Goal: Check status

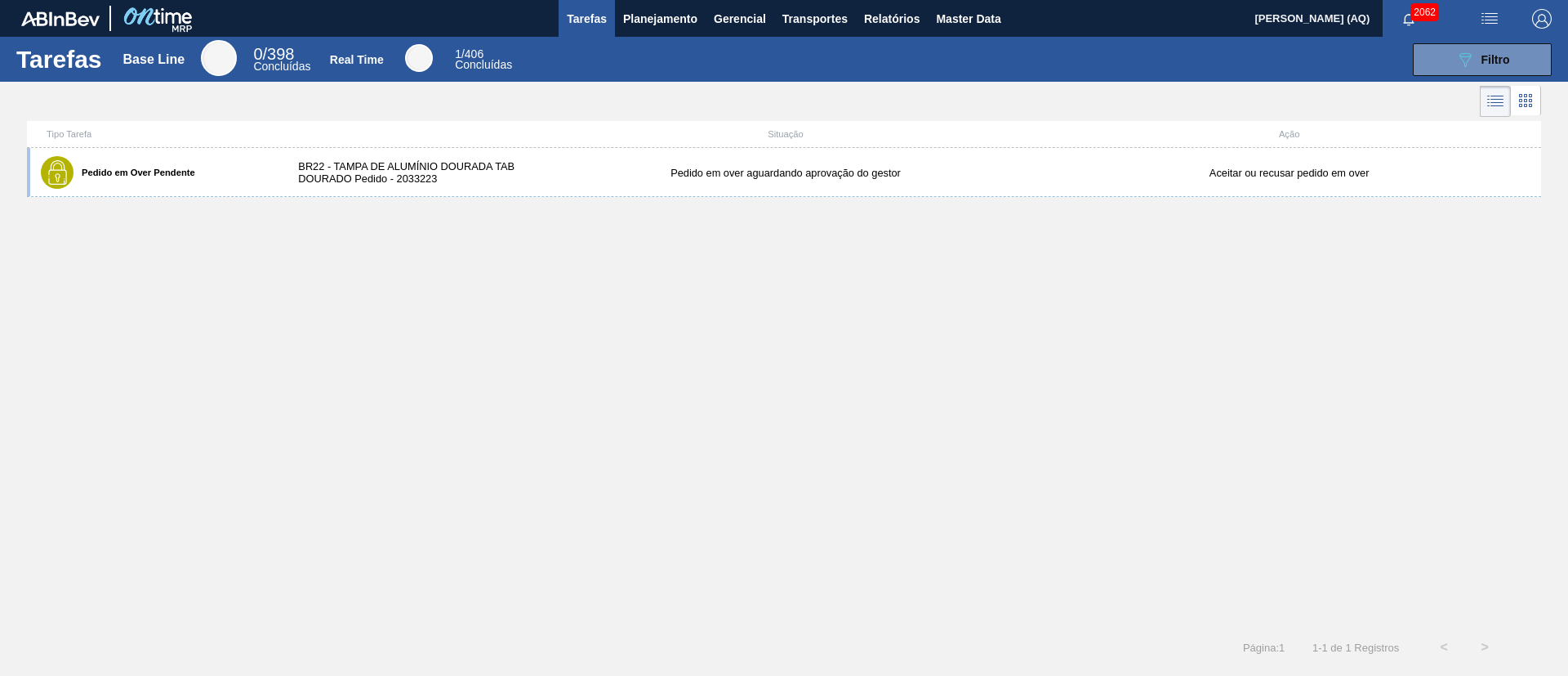
click at [744, 281] on div "Pedido em Over Pendente BR22 - TAMPA DE ALUMÍNIO DOURADA TAB DOURADO Pedido - 2…" at bounding box center [784, 387] width 1514 height 479
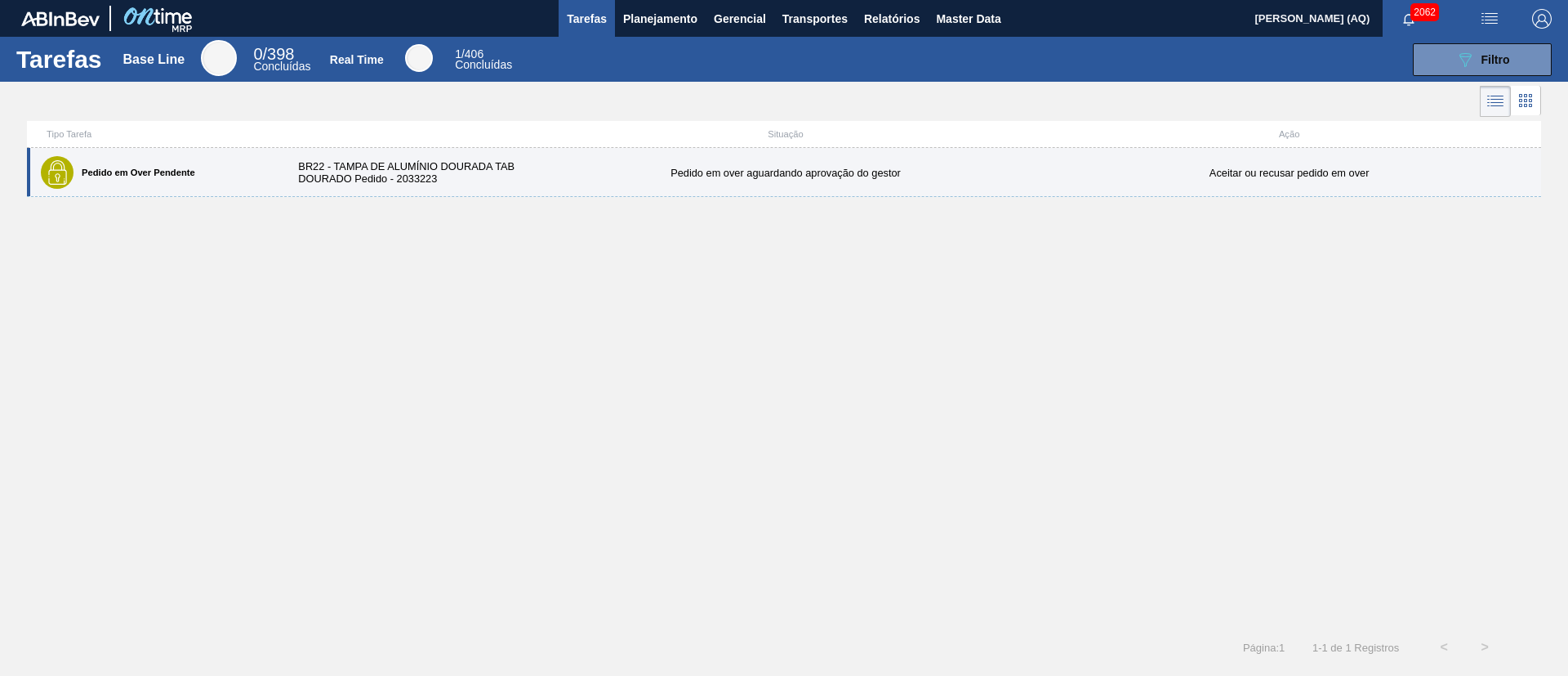
click at [796, 171] on div "Pedido em over aguardando aprovação do gestor" at bounding box center [786, 173] width 504 height 12
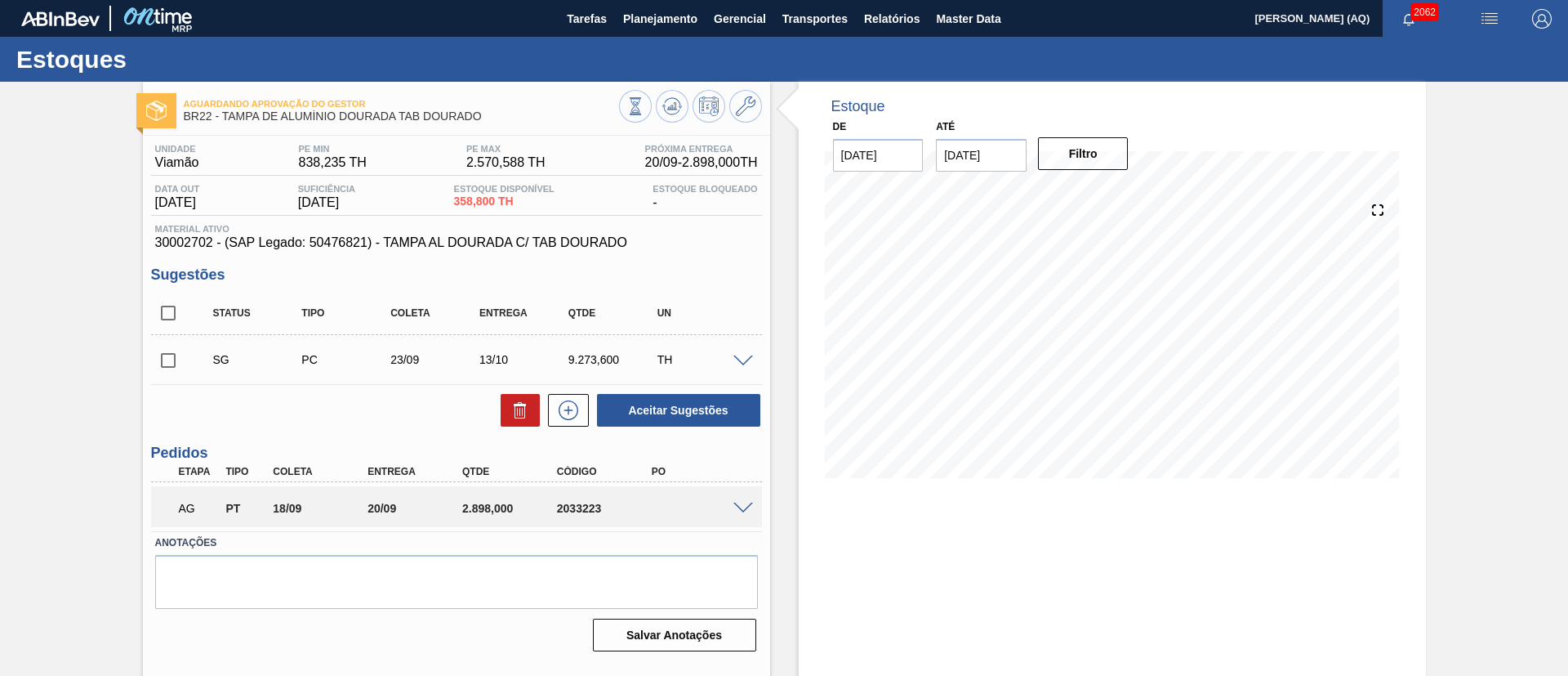
click at [759, 494] on div "AG PT 18/09 20/09 2.898,000 2033223" at bounding box center [456, 506] width 611 height 41
click at [740, 508] on span at bounding box center [743, 508] width 20 height 12
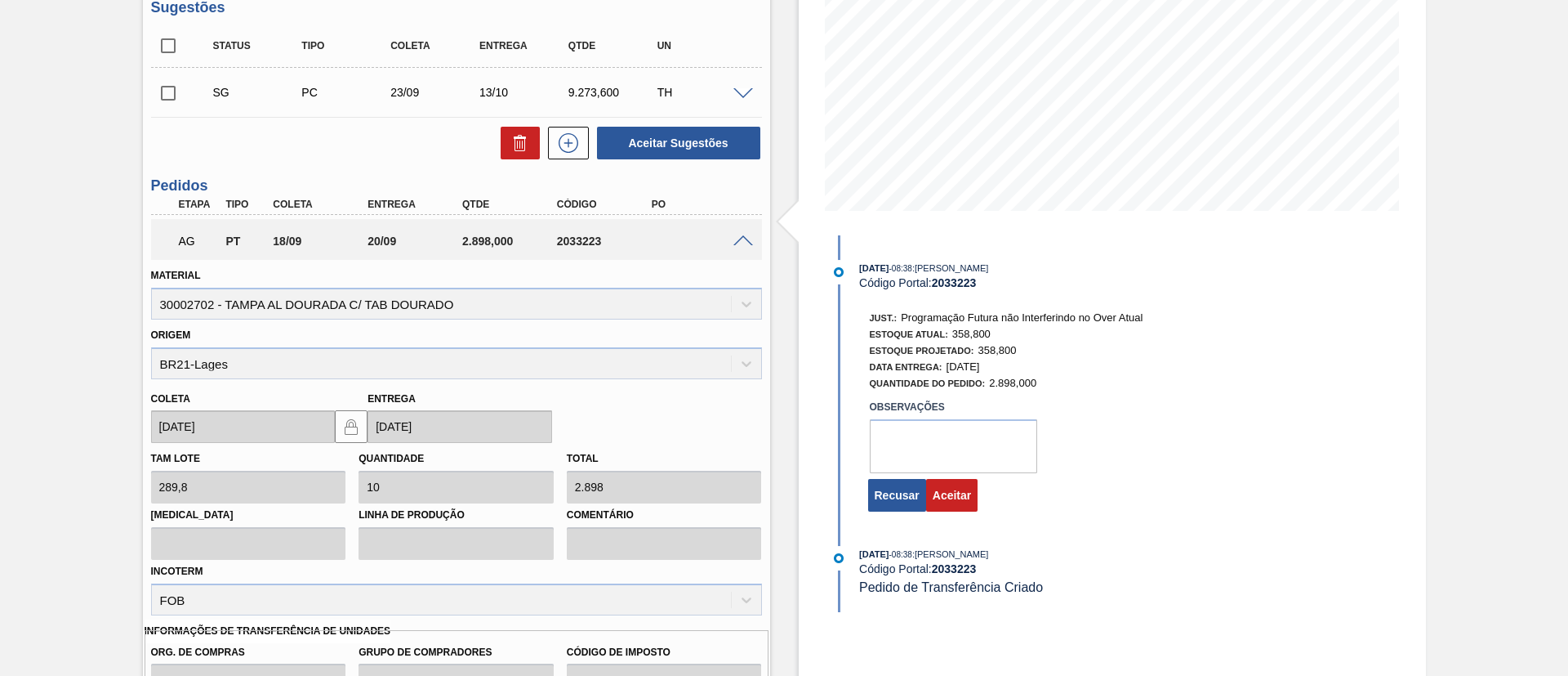
scroll to position [322, 0]
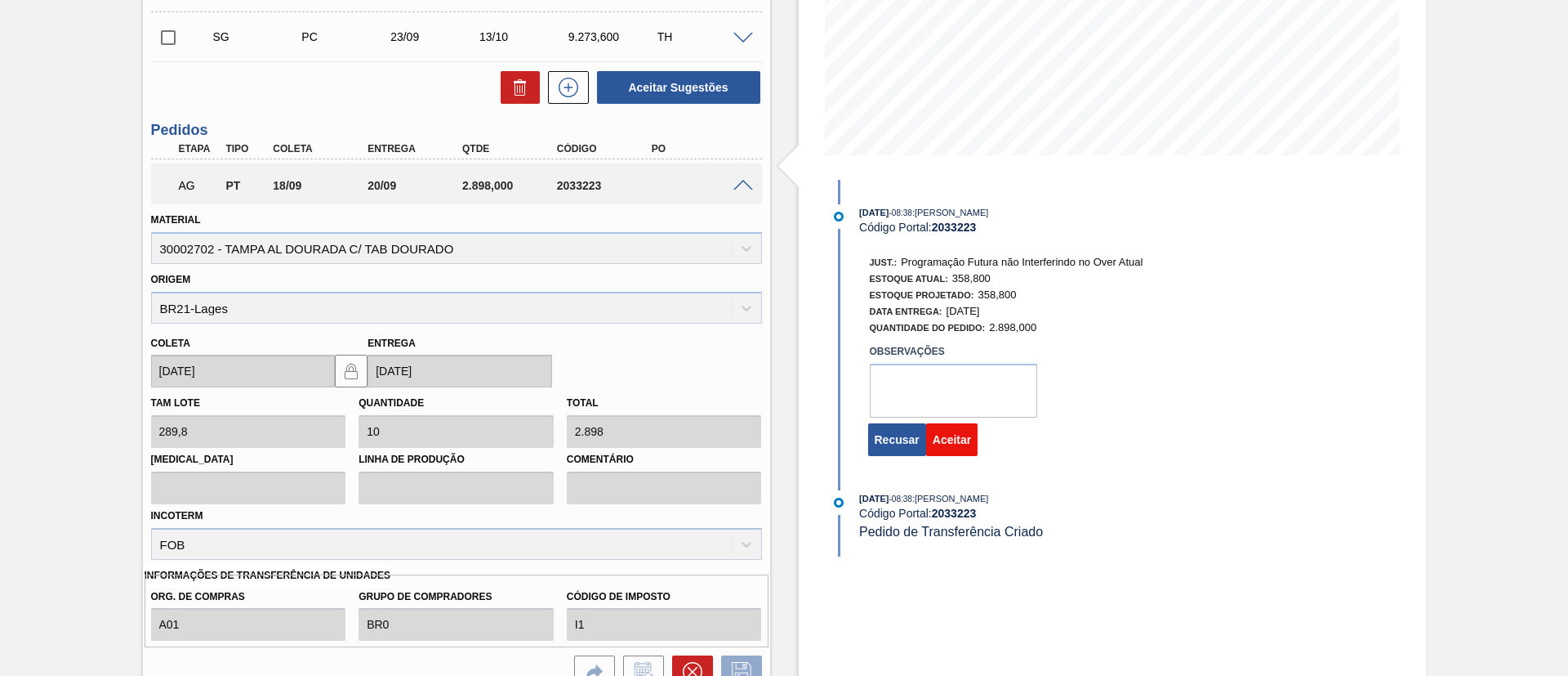
click at [958, 441] on button "Aceitar" at bounding box center [951, 439] width 51 height 32
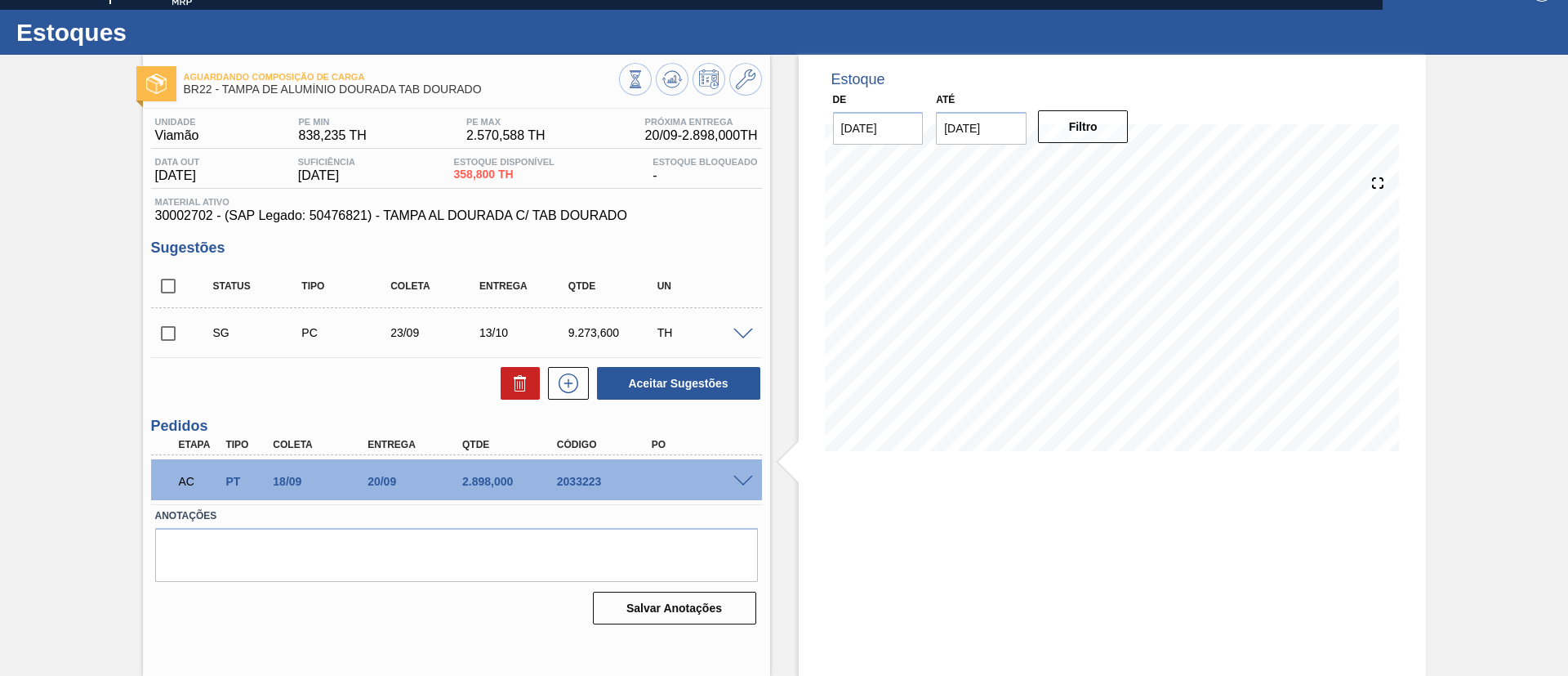
scroll to position [0, 0]
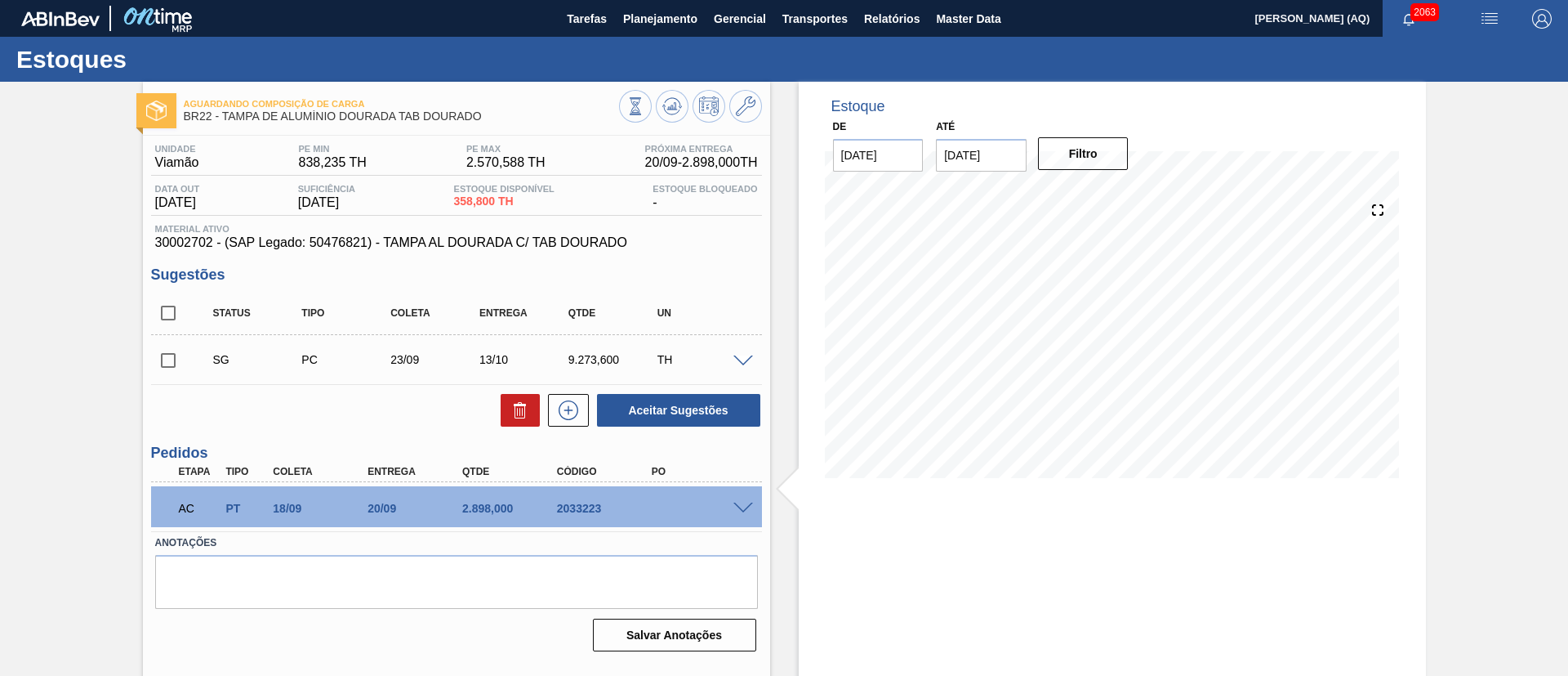
click at [152, 17] on img at bounding box center [157, 18] width 80 height 37
click at [1520, 288] on div "Aguardando Composição de Carga BR22 - TAMPA DE ALUMÍNIO DOURADA TAB DOURADO Uni…" at bounding box center [784, 392] width 1568 height 621
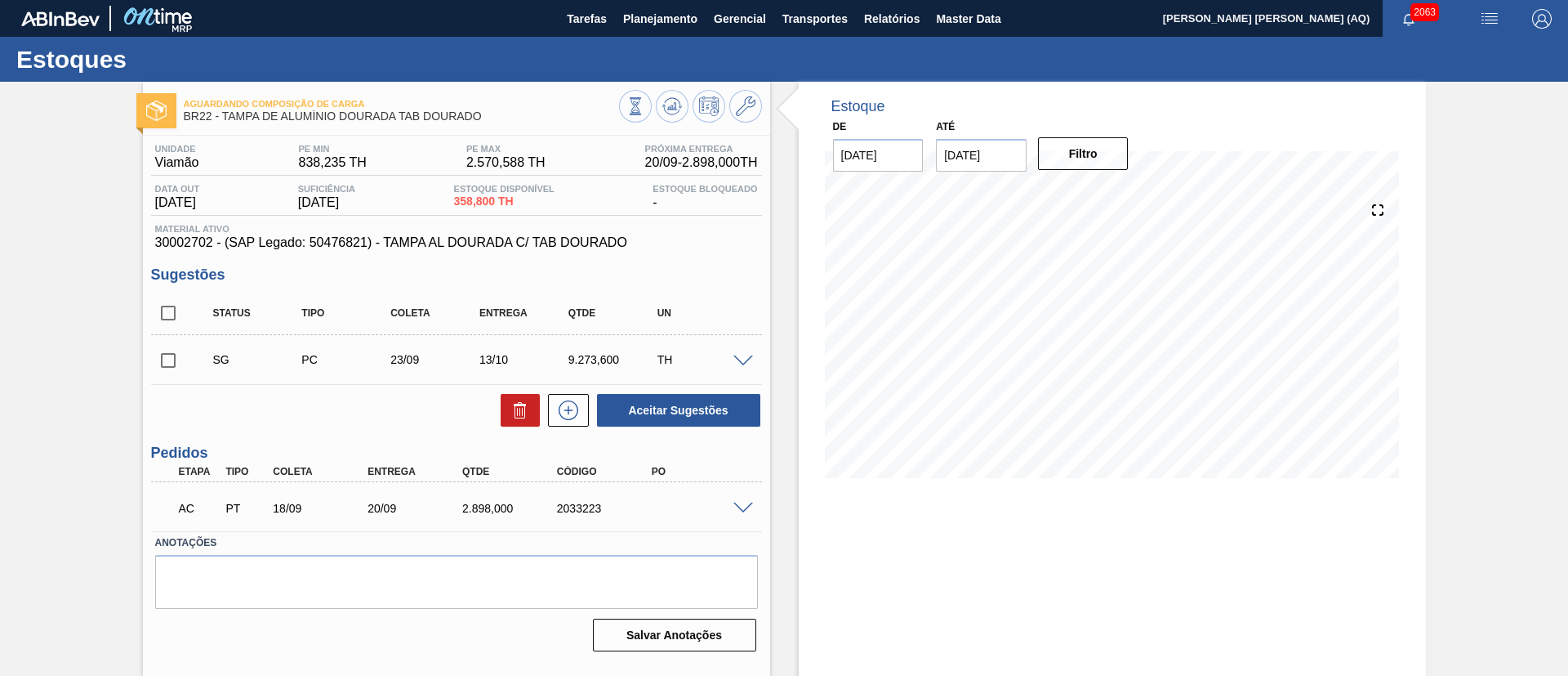
click at [743, 506] on span at bounding box center [743, 508] width 20 height 12
